Goal: Information Seeking & Learning: Check status

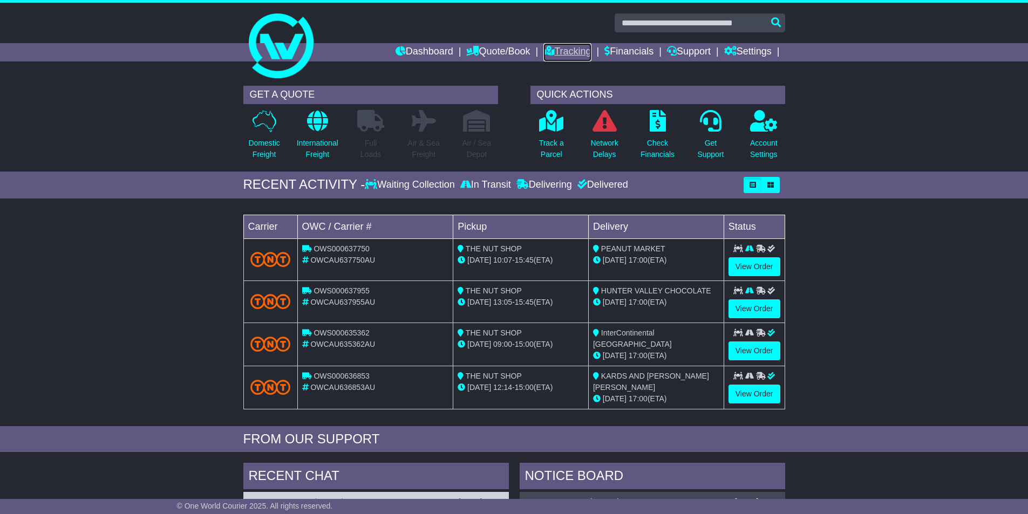
click at [555, 57] on link "Tracking" at bounding box center [566, 52] width 47 height 18
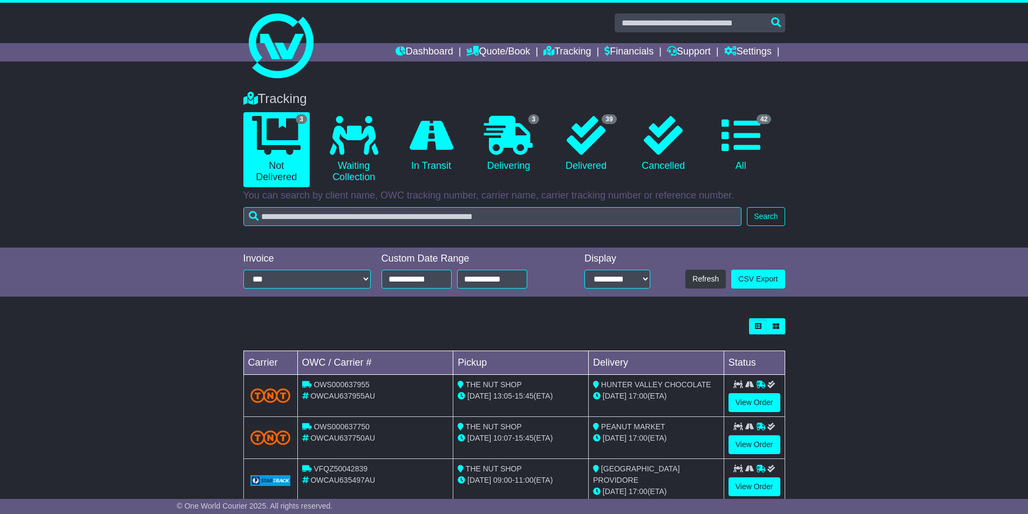
scroll to position [25, 0]
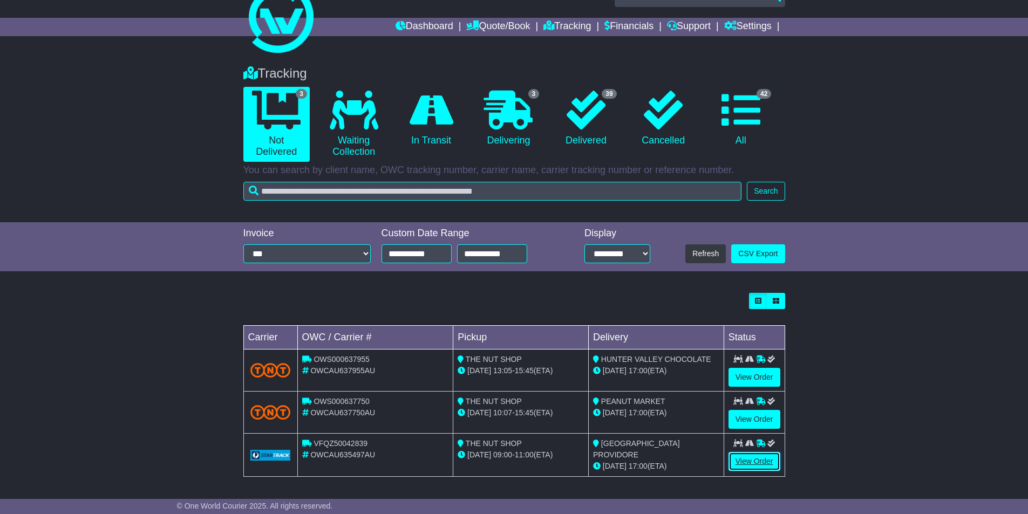
click at [770, 462] on link "View Order" at bounding box center [754, 461] width 52 height 19
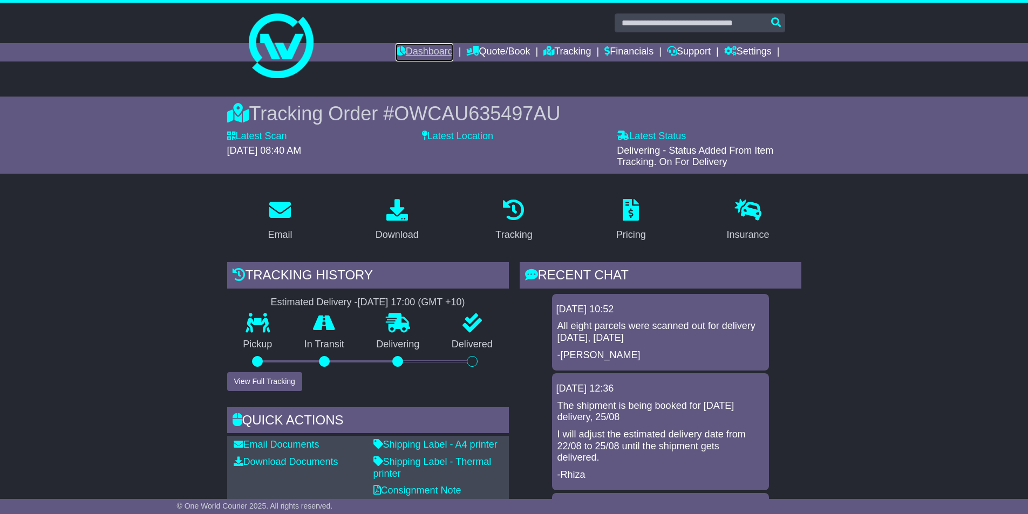
click at [423, 50] on link "Dashboard" at bounding box center [425, 52] width 58 height 18
